Goal: Transaction & Acquisition: Purchase product/service

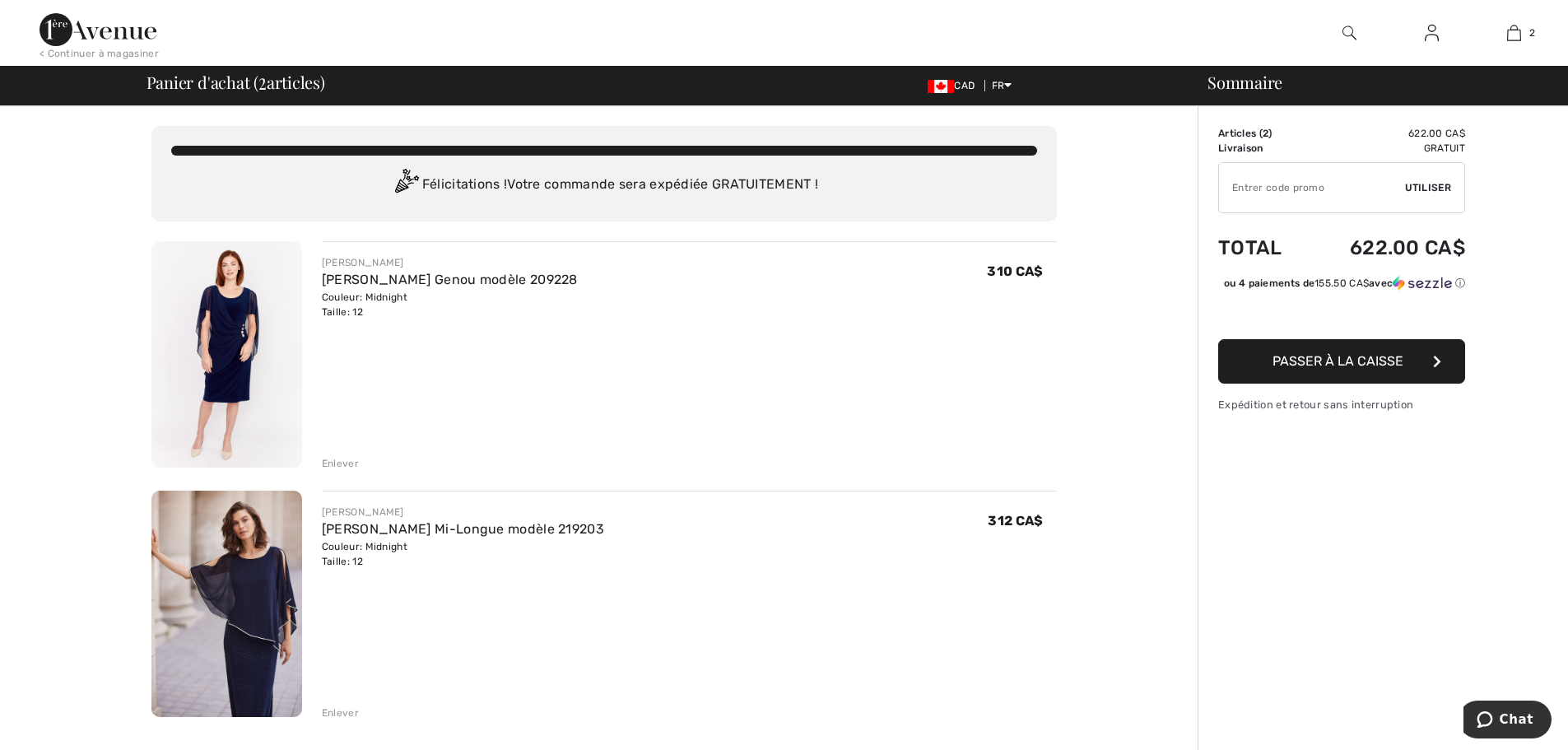
scroll to position [82, 0]
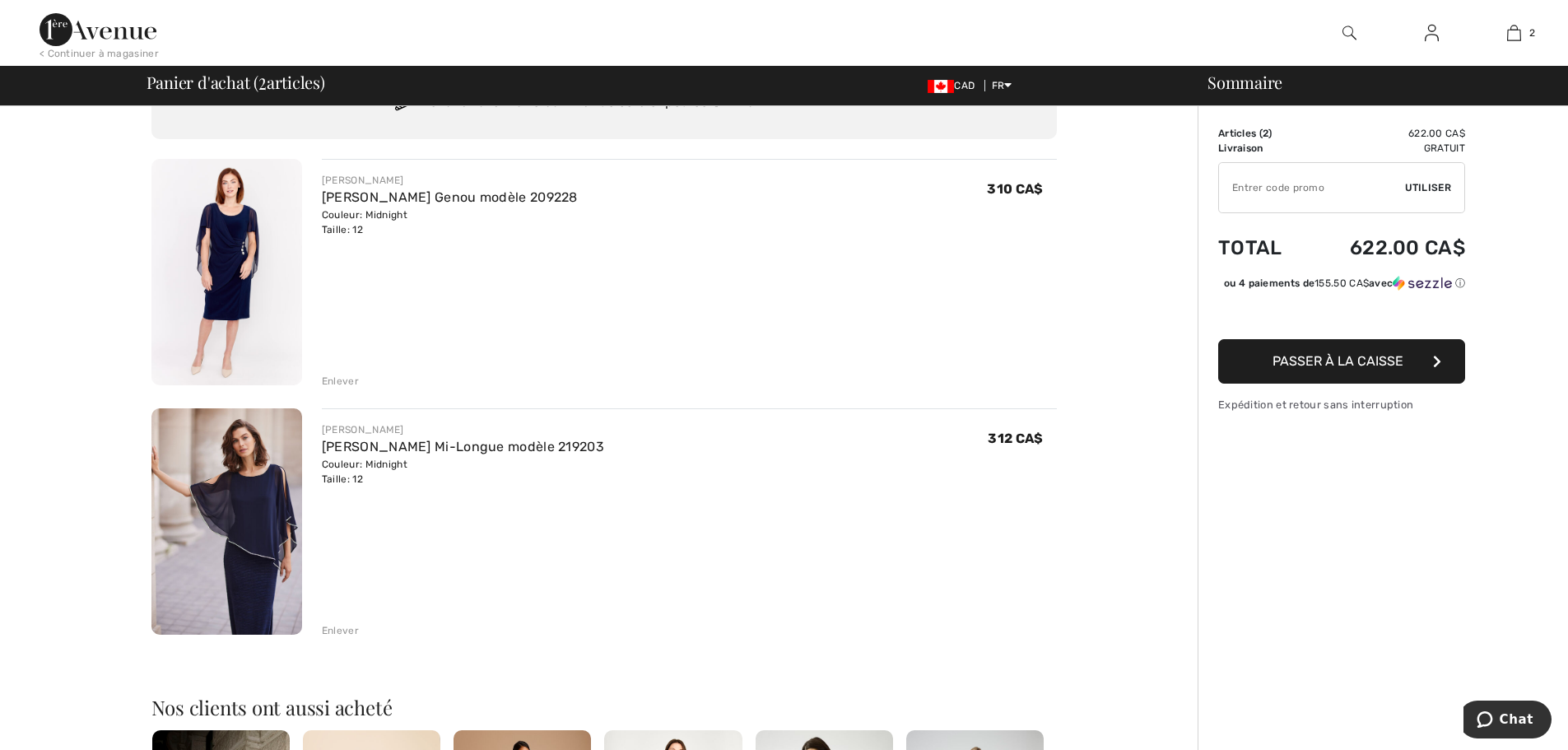
click at [213, 585] on img at bounding box center [227, 521] width 151 height 226
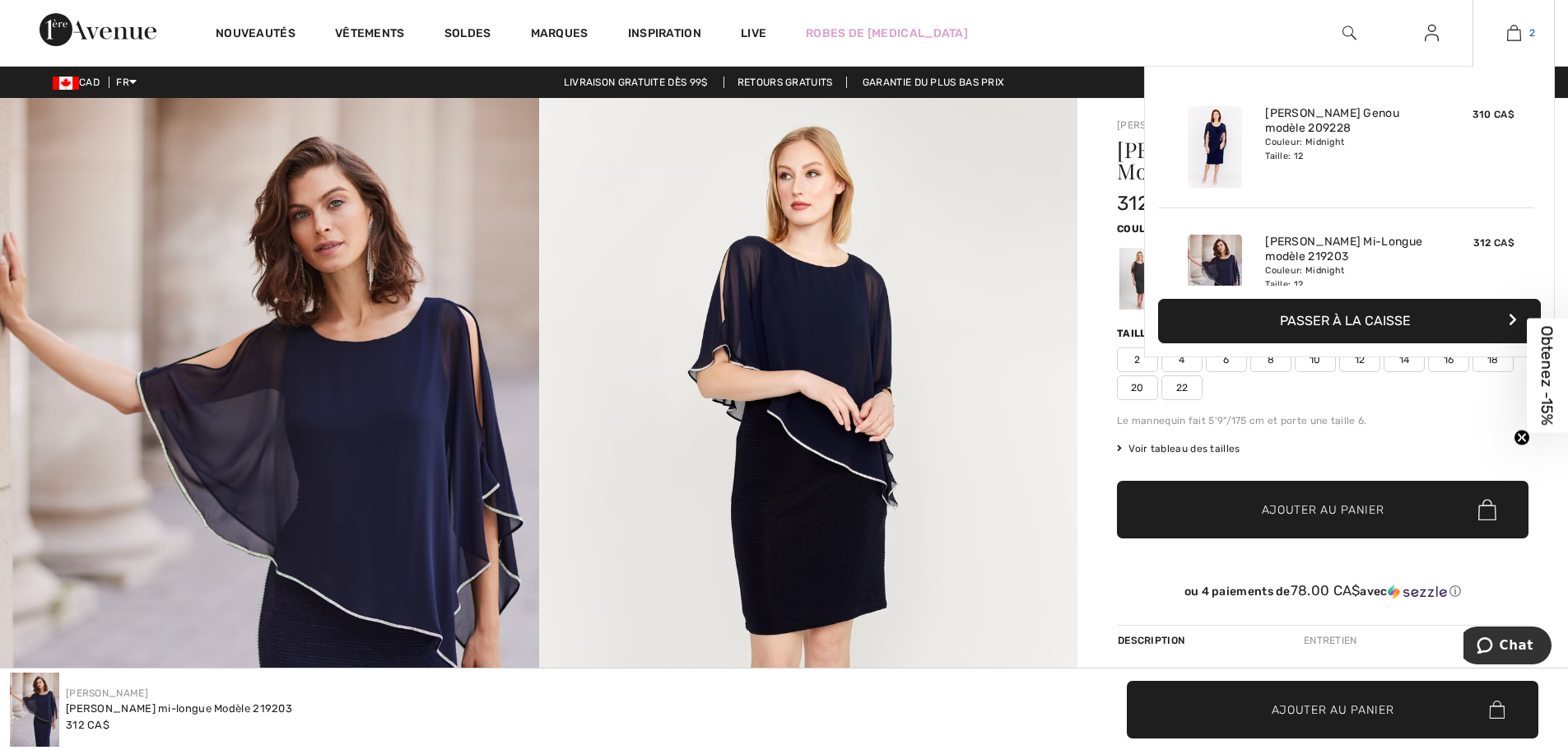
click at [1519, 33] on img at bounding box center [1514, 33] width 14 height 20
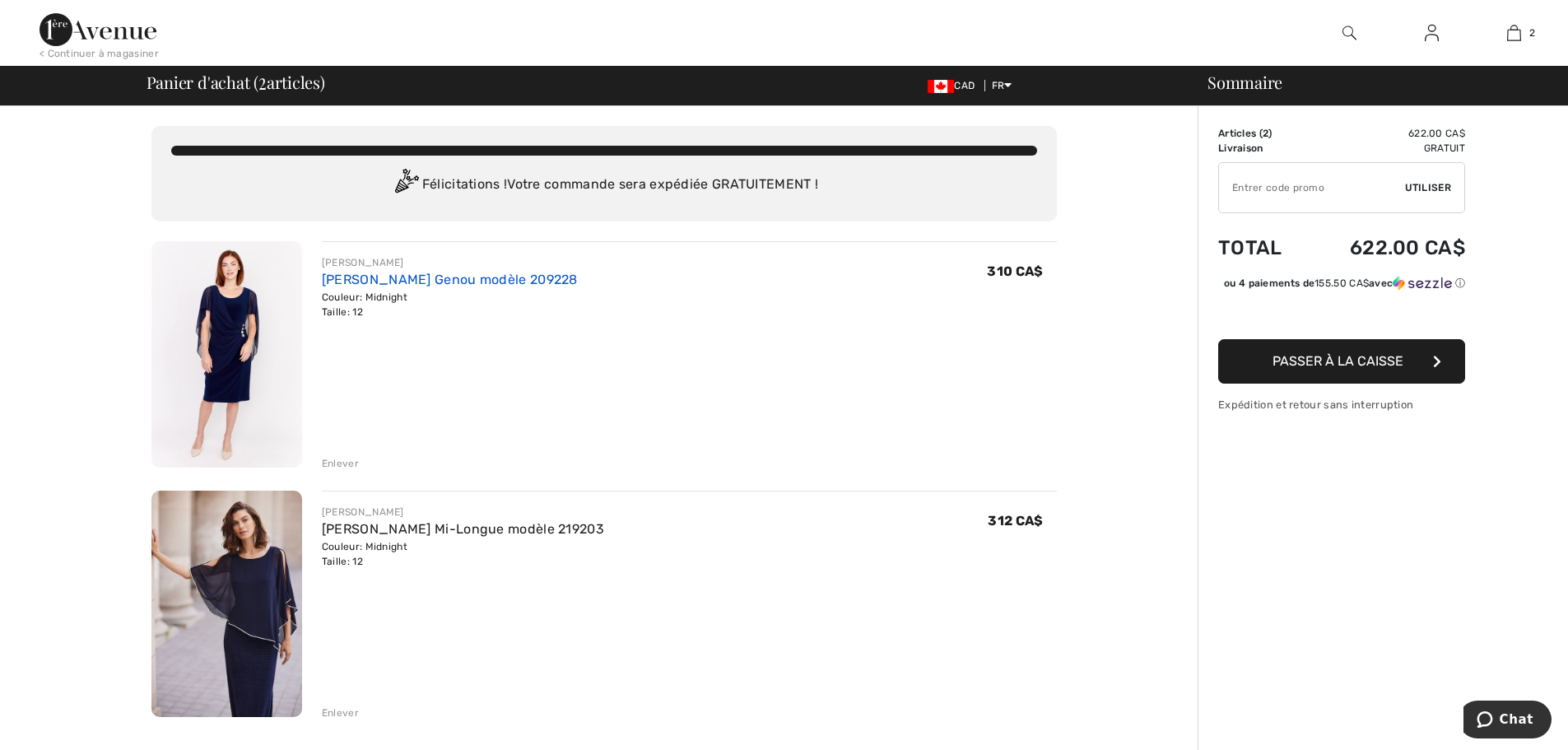
click at [333, 281] on link "[PERSON_NAME] Genou modèle 209228" at bounding box center [449, 280] width 256 height 16
